Goal: Navigation & Orientation: Find specific page/section

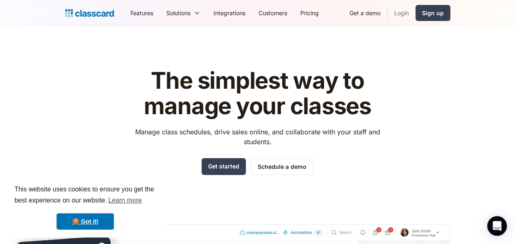
click at [400, 10] on link "Login" at bounding box center [402, 13] width 28 height 18
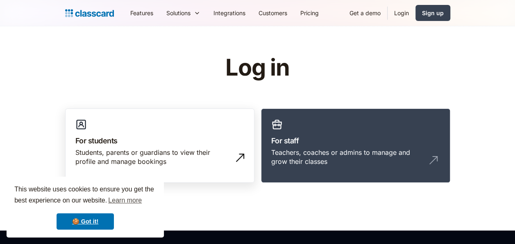
click at [137, 166] on div "Students, parents or guardians to view their profile and manage bookings" at bounding box center [159, 160] width 169 height 25
